Goal: Register for event/course

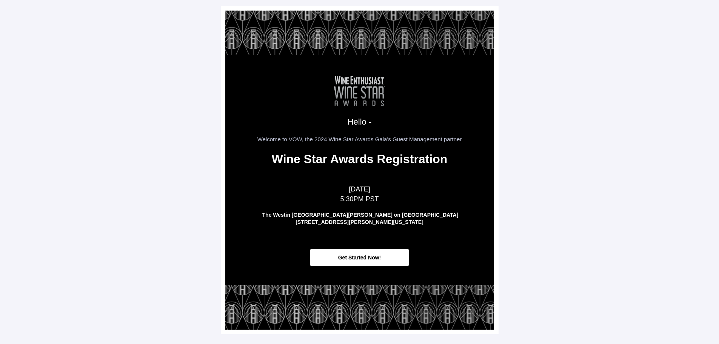
click at [329, 260] on span "Get Started Now!" at bounding box center [359, 258] width 98 height 18
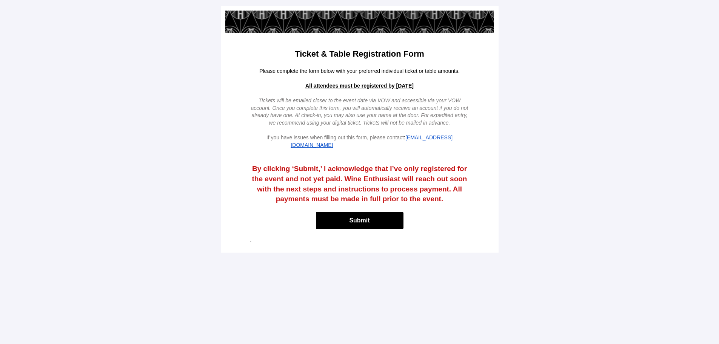
click at [327, 152] on td "Please complete the form below with your preferred individual ticket or table a…" at bounding box center [359, 108] width 226 height 89
click at [366, 152] on td at bounding box center [359, 156] width 226 height 8
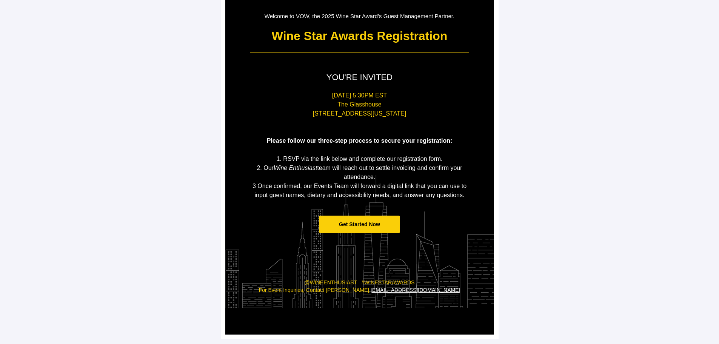
scroll to position [75, 0]
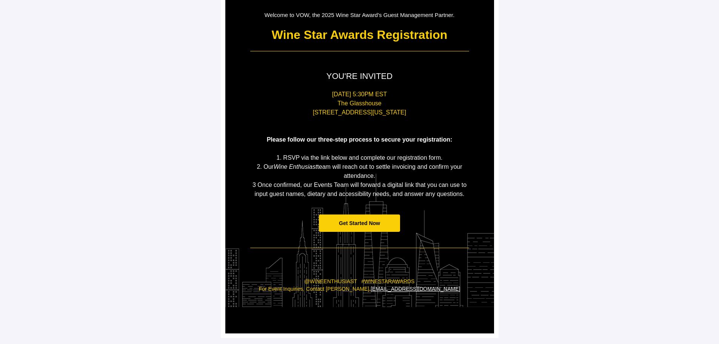
click at [358, 221] on span "Get Started Now" at bounding box center [359, 223] width 41 height 6
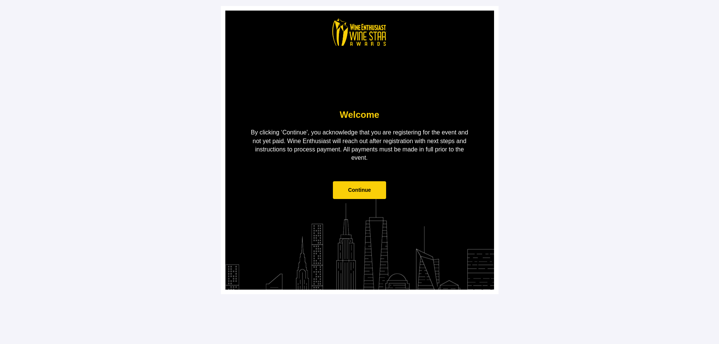
scroll to position [0, 0]
